Goal: Task Accomplishment & Management: Manage account settings

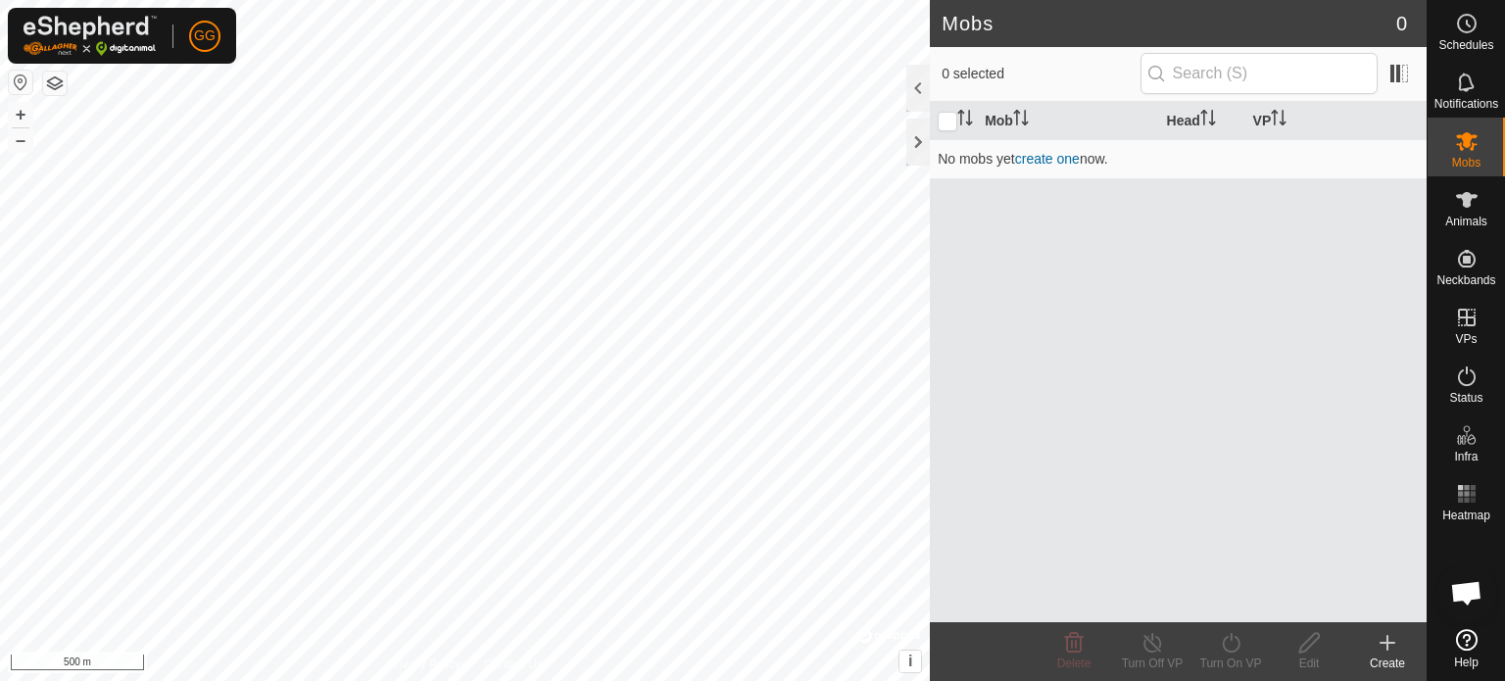
click at [1442, 217] on div "Animals" at bounding box center [1465, 205] width 77 height 59
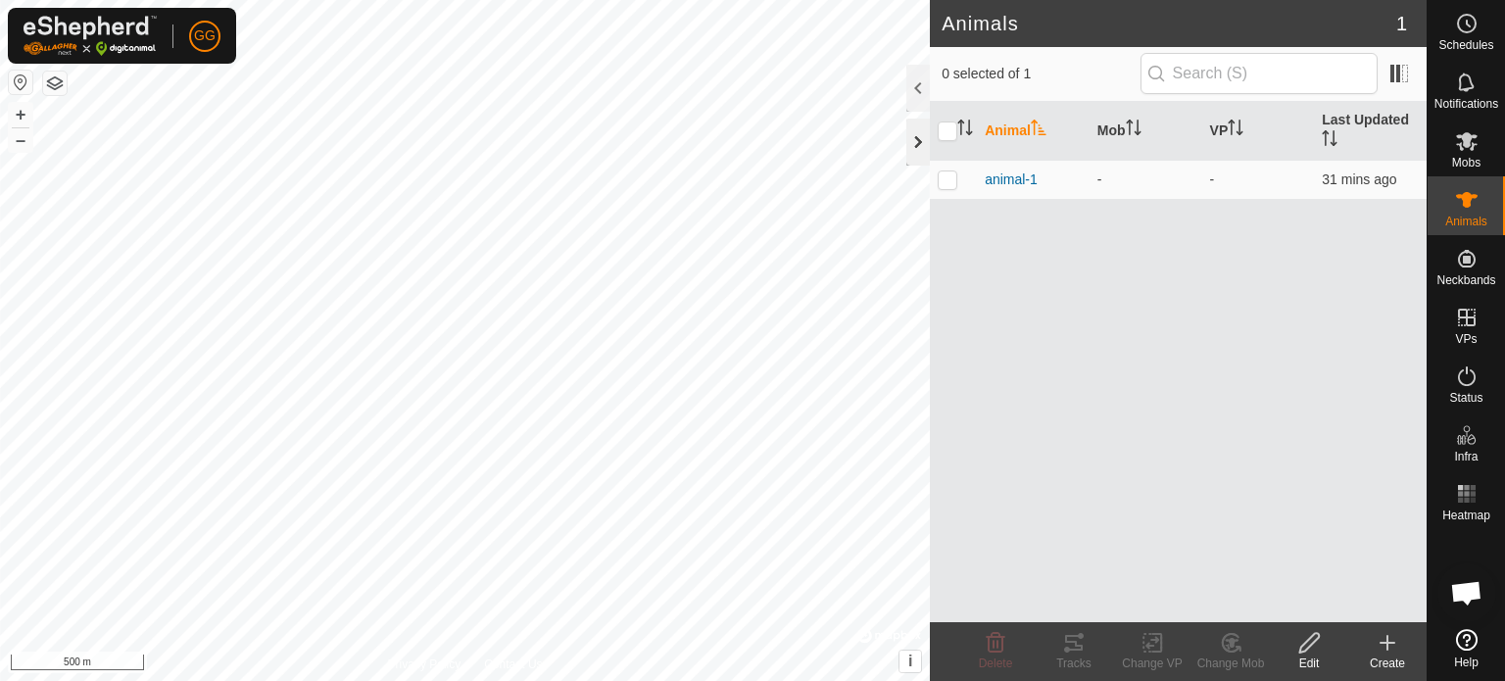
click at [917, 135] on div at bounding box center [918, 142] width 24 height 47
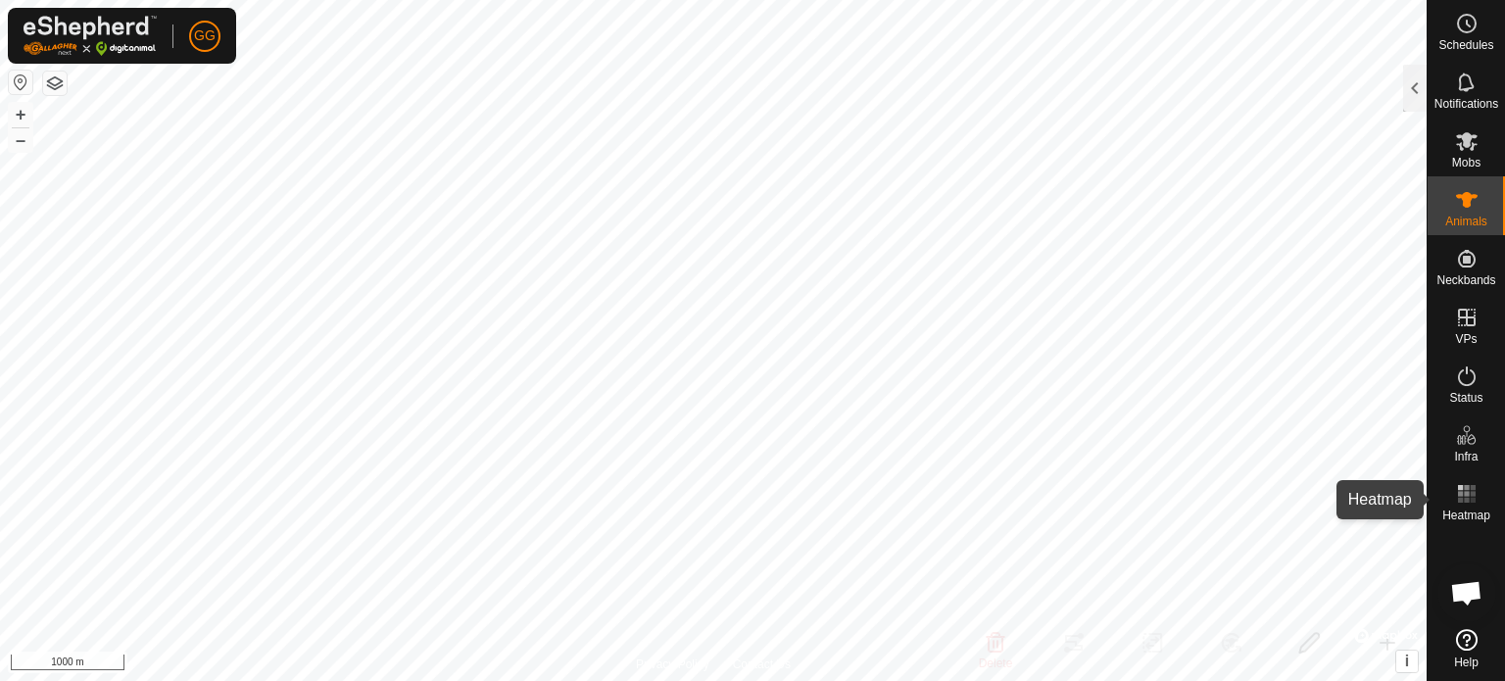
click at [1473, 641] on icon at bounding box center [1467, 640] width 22 height 22
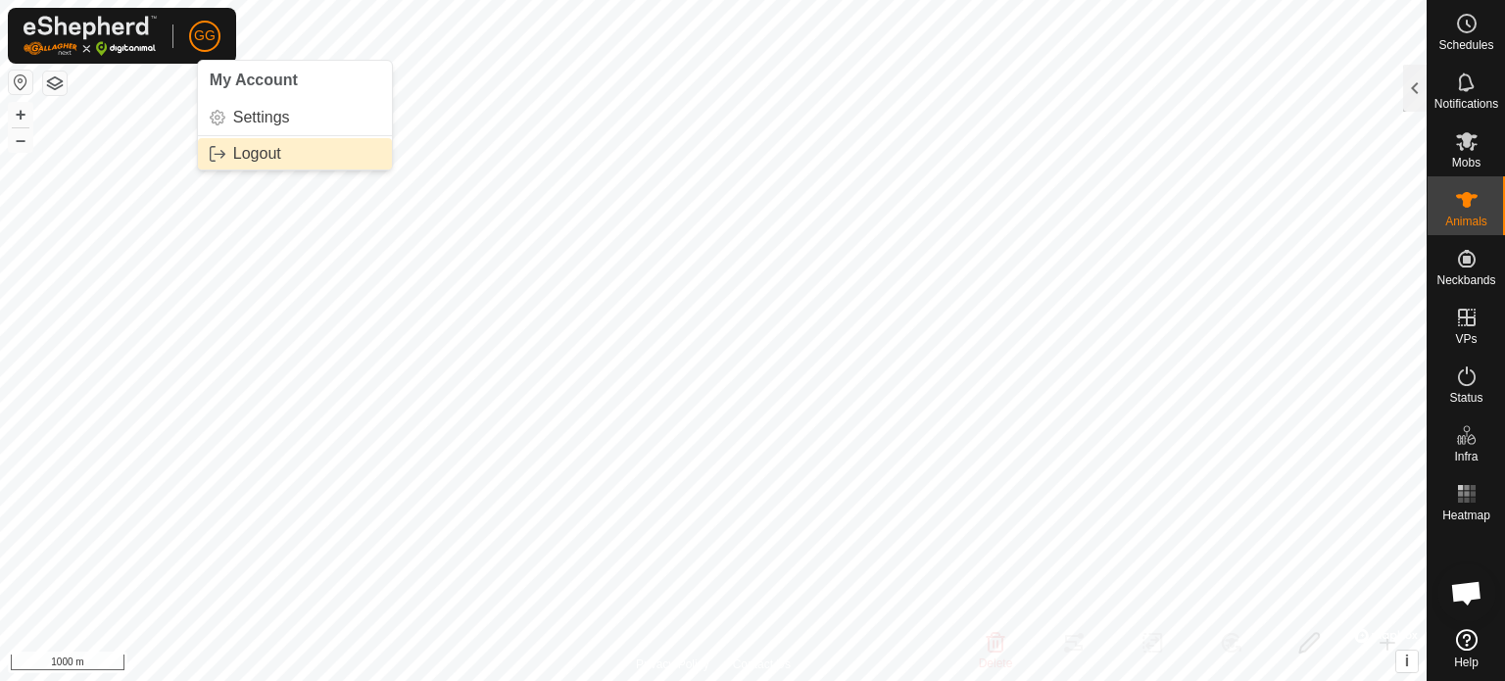
click at [255, 151] on link "Logout" at bounding box center [295, 153] width 194 height 31
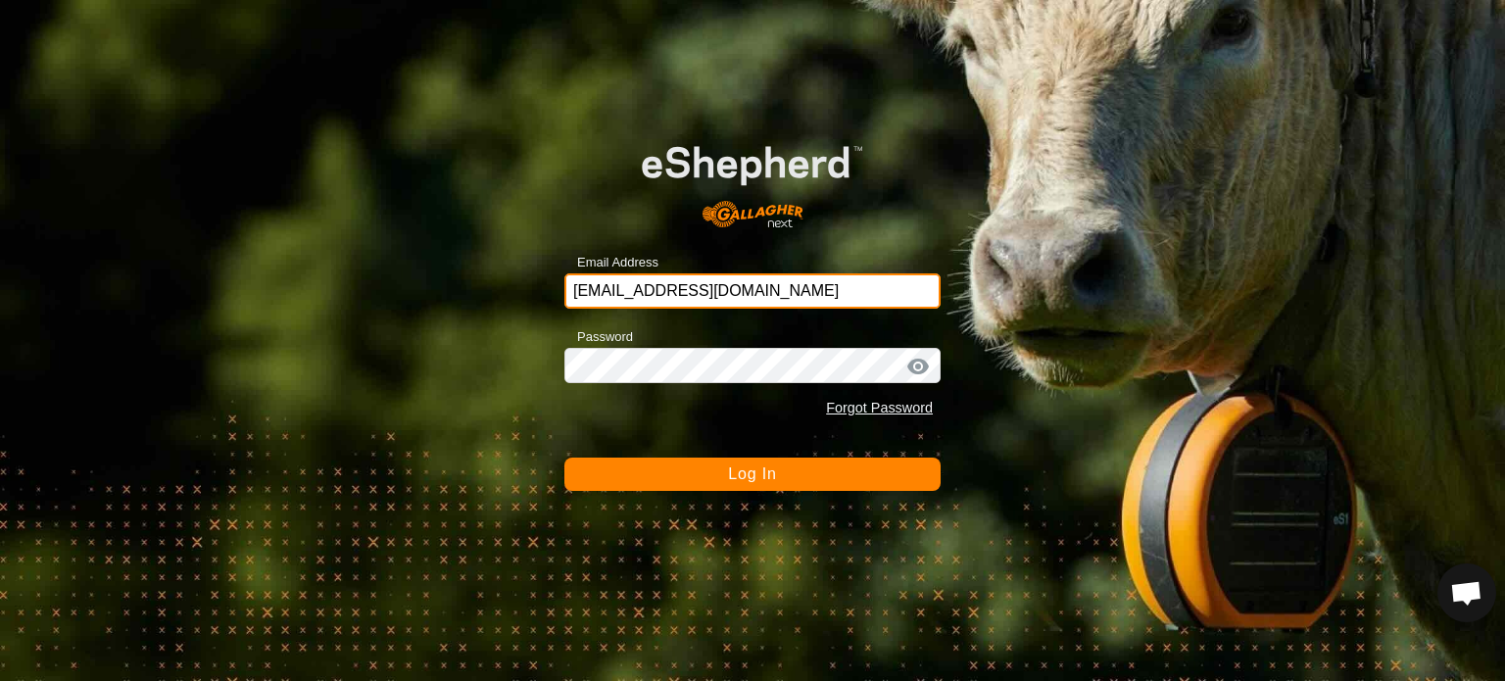
click at [698, 290] on input "[EMAIL_ADDRESS][DOMAIN_NAME]" at bounding box center [752, 290] width 376 height 35
click at [686, 302] on input "[EMAIL_ADDRESS][DOMAIN_NAME]" at bounding box center [752, 290] width 376 height 35
click at [686, 299] on input "[EMAIL_ADDRESS][DOMAIN_NAME]" at bounding box center [752, 290] width 376 height 35
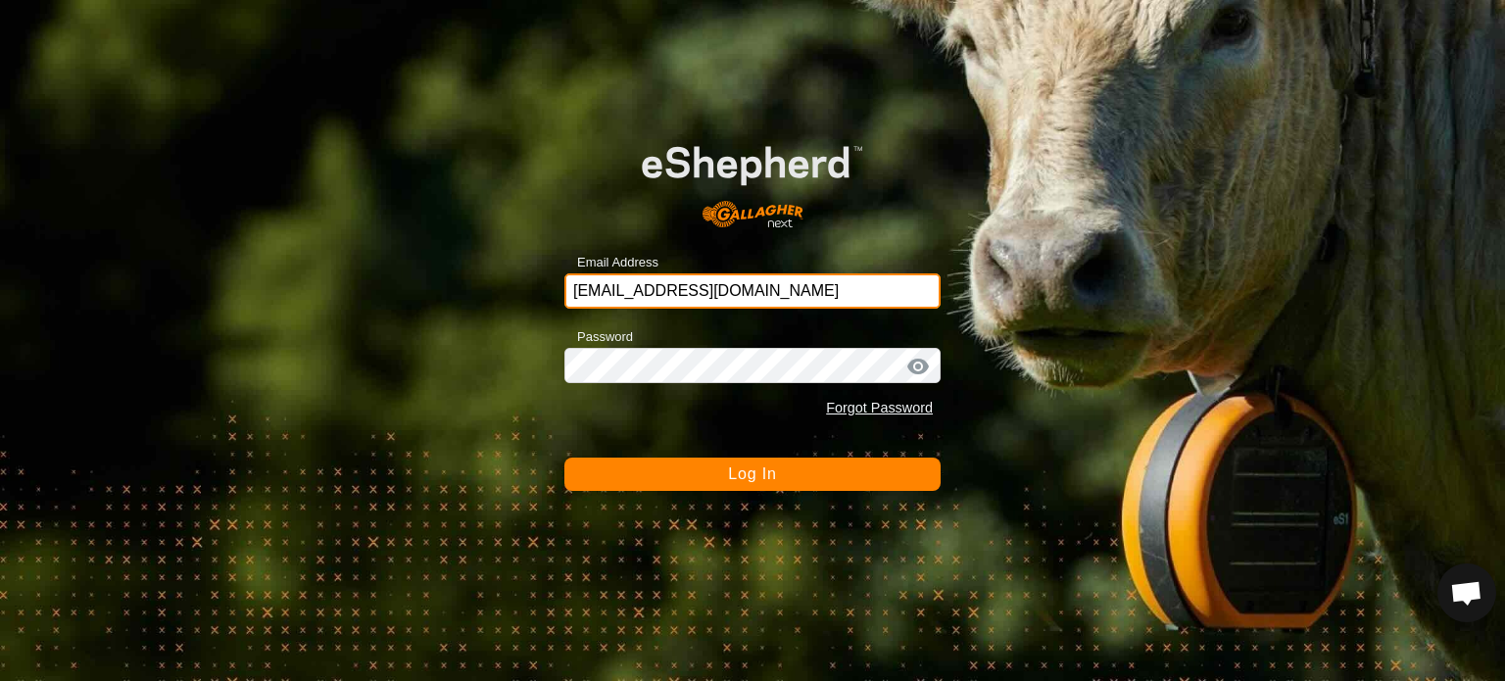
click at [686, 299] on input "[EMAIL_ADDRESS][DOMAIN_NAME]" at bounding box center [752, 290] width 376 height 35
paste input "ggatziaris"
type input "[EMAIL_ADDRESS][DOMAIN_NAME]"
click at [617, 478] on button "Log In" at bounding box center [752, 473] width 376 height 33
